Goal: Find contact information: Find contact information

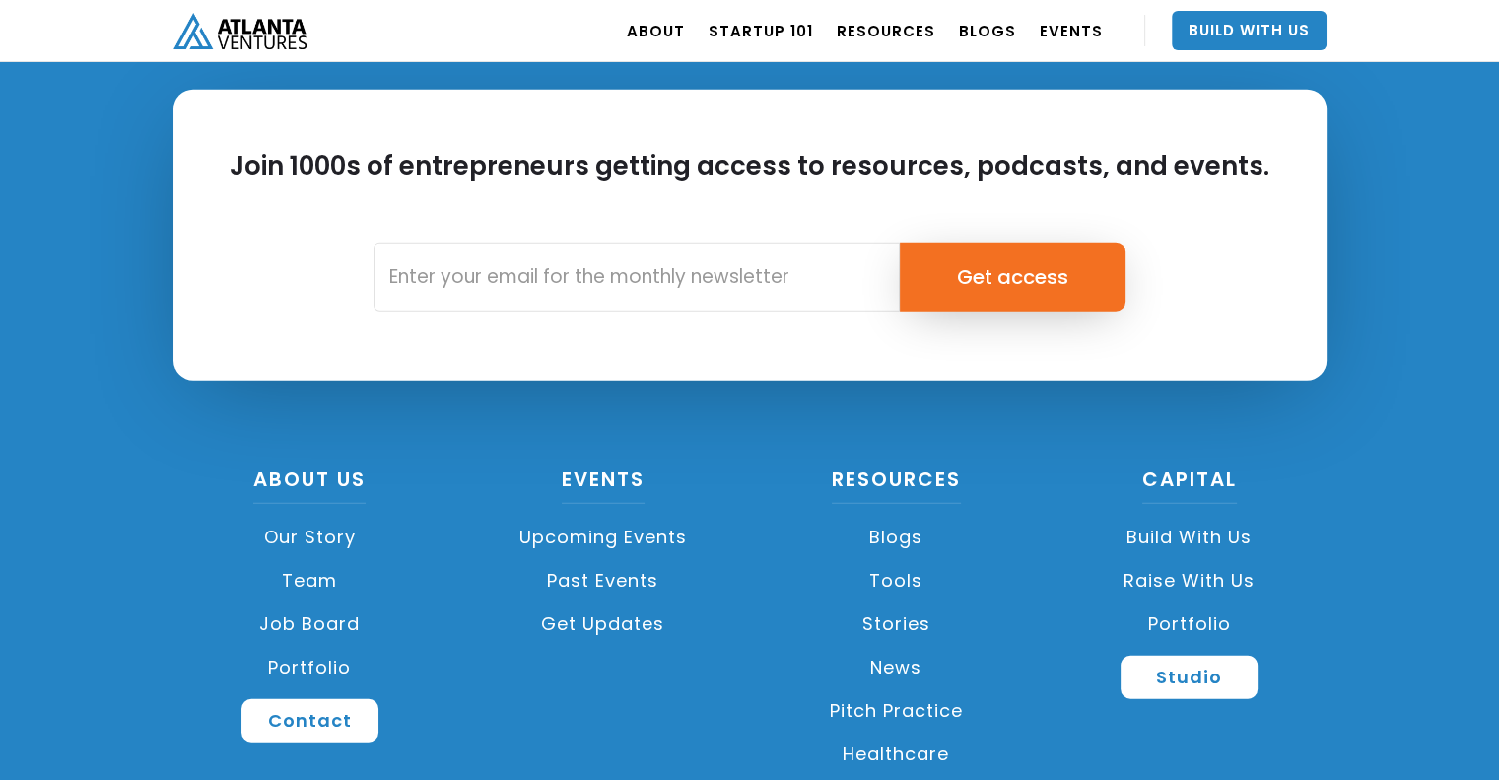
scroll to position [4722, 0]
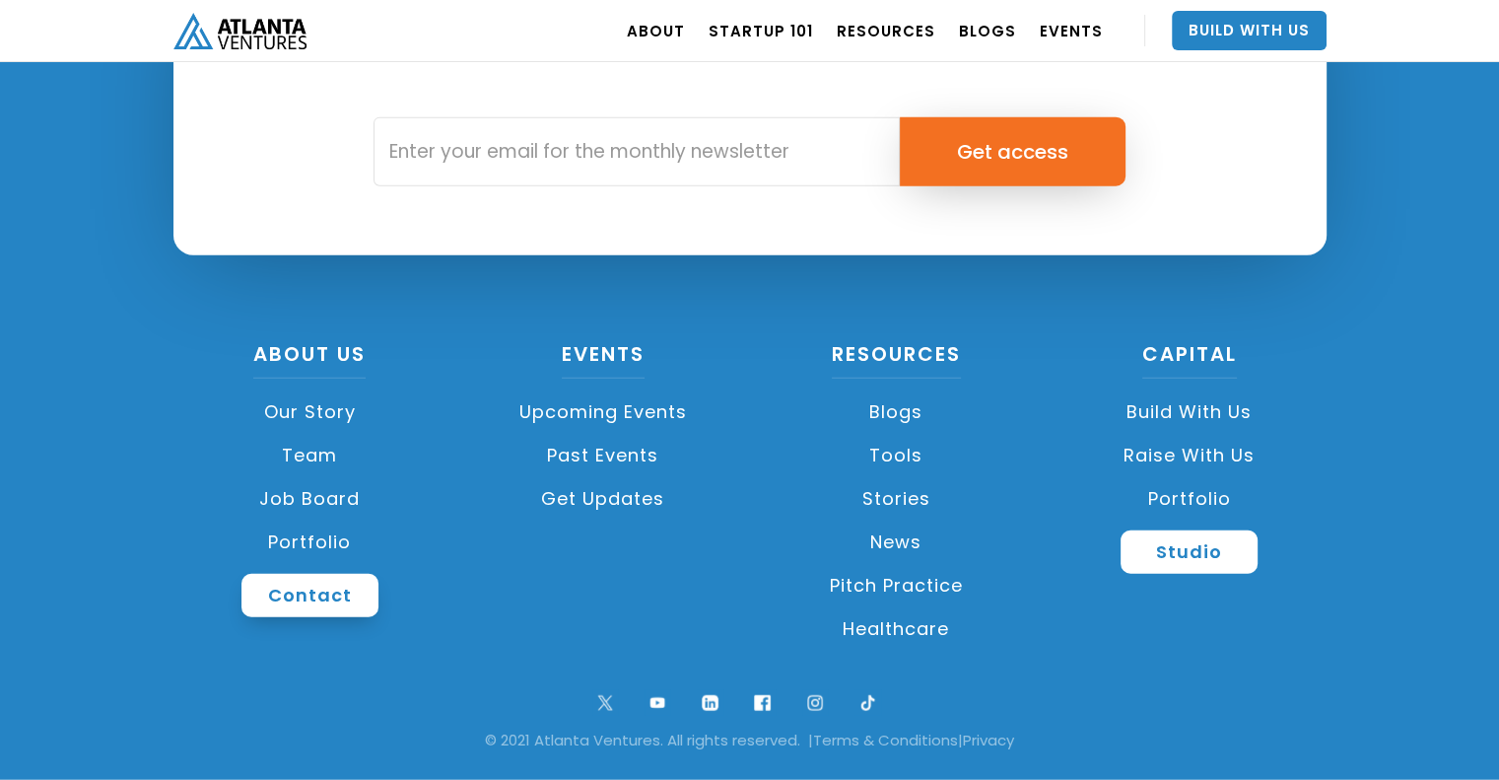
click at [310, 610] on link "Contact" at bounding box center [309, 595] width 137 height 43
